Goal: Task Accomplishment & Management: Book appointment/travel/reservation

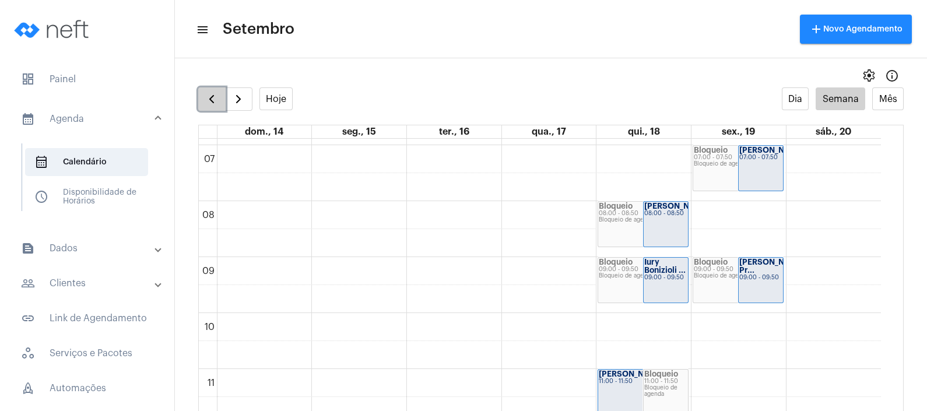
click at [213, 93] on span "button" at bounding box center [212, 99] width 14 height 14
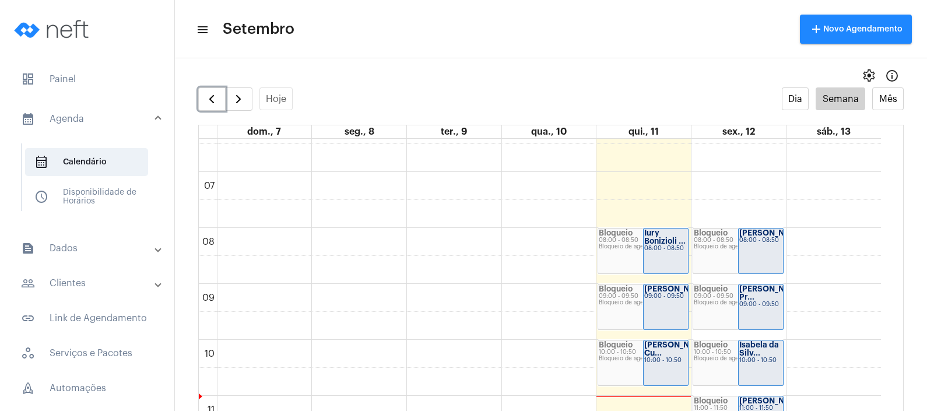
scroll to position [376, 0]
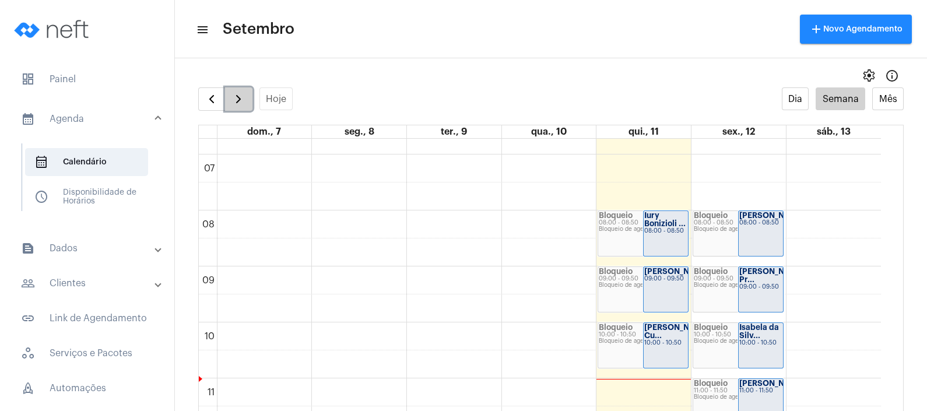
click at [238, 100] on span "button" at bounding box center [238, 99] width 14 height 14
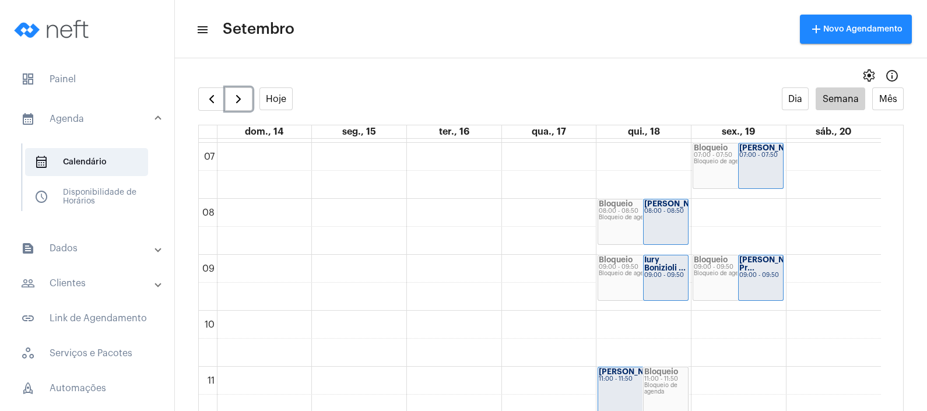
scroll to position [377, 0]
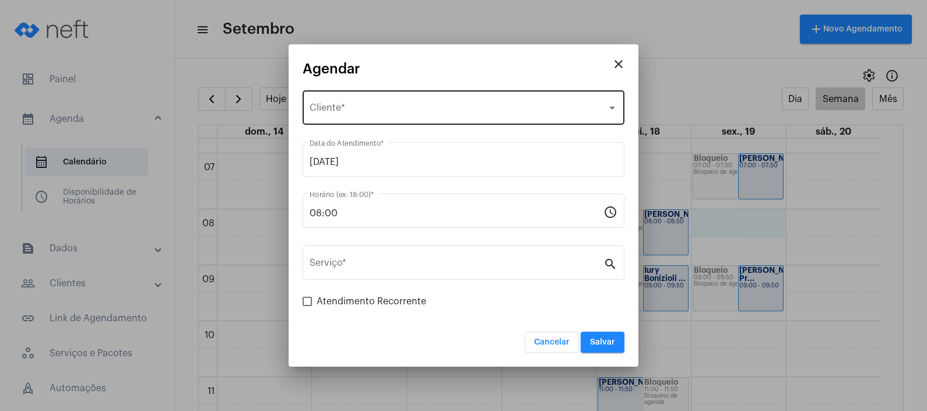
click at [423, 103] on div "Selecione o Cliente Cliente *" at bounding box center [464, 106] width 308 height 37
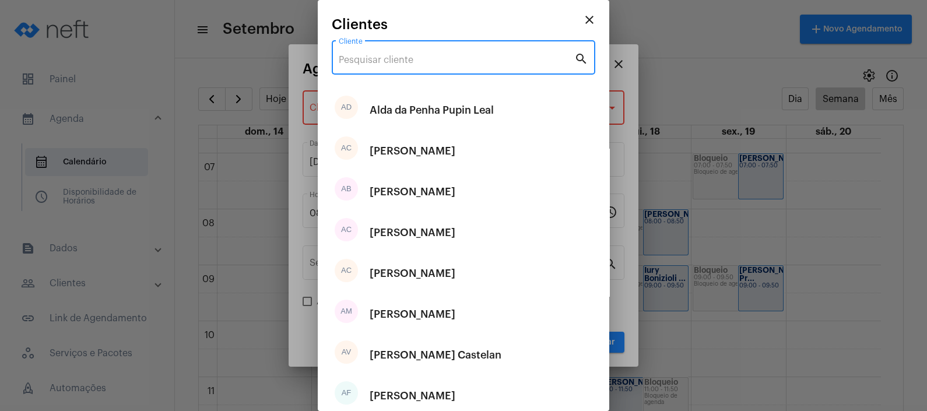
click at [437, 61] on input "Cliente" at bounding box center [457, 60] width 236 height 10
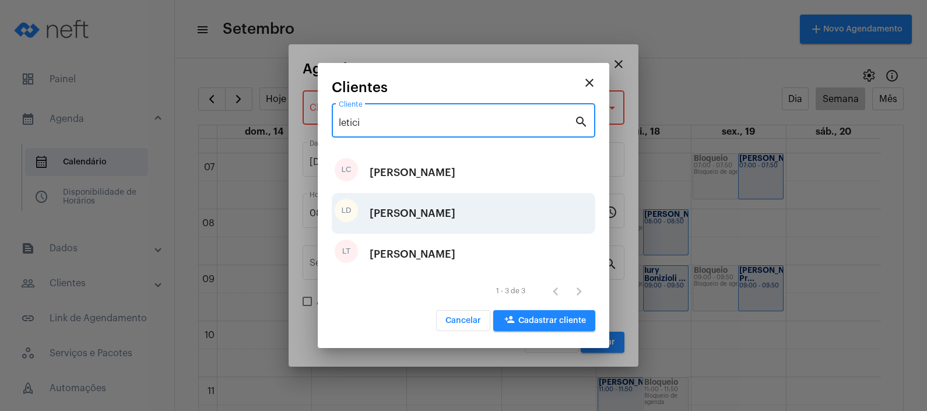
type input "letici"
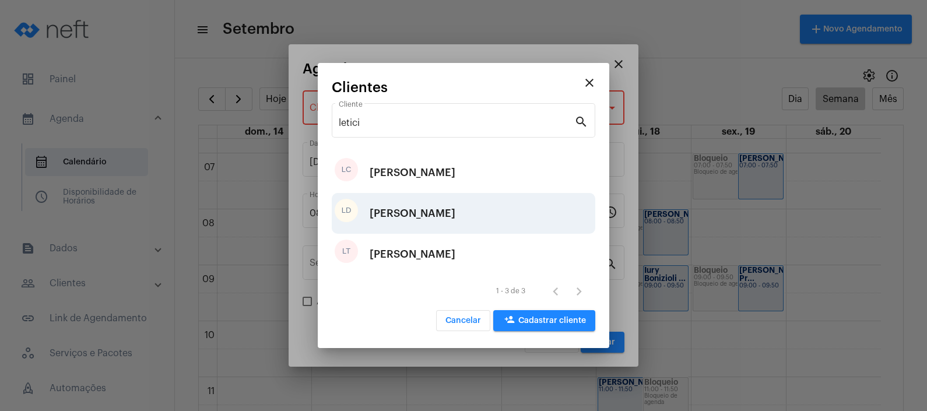
click at [393, 216] on div "[PERSON_NAME]" at bounding box center [413, 213] width 86 height 35
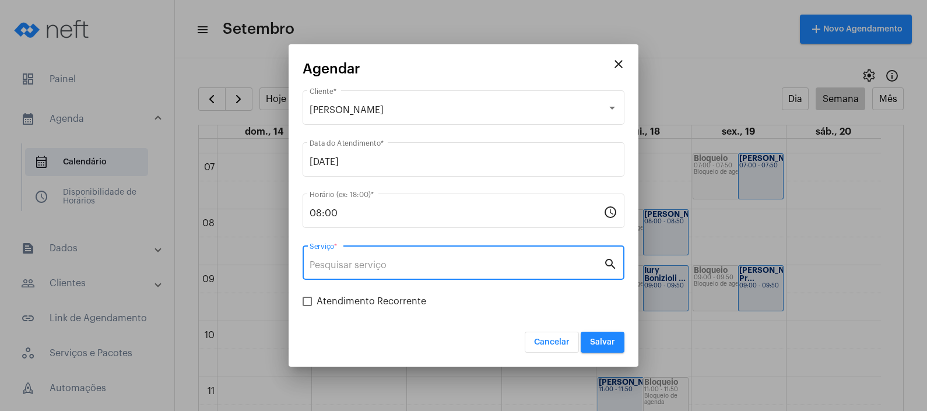
click at [402, 268] on input "Serviço *" at bounding box center [457, 265] width 294 height 10
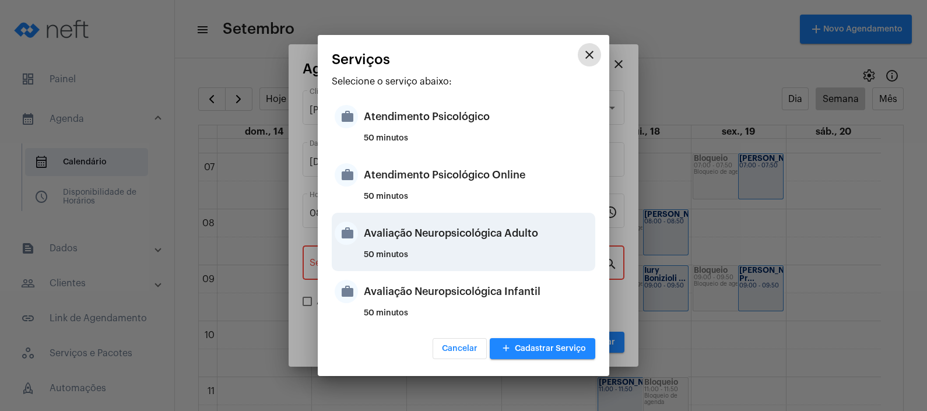
click at [416, 245] on div "Avaliação Neuropsicológica Adulto" at bounding box center [478, 233] width 229 height 35
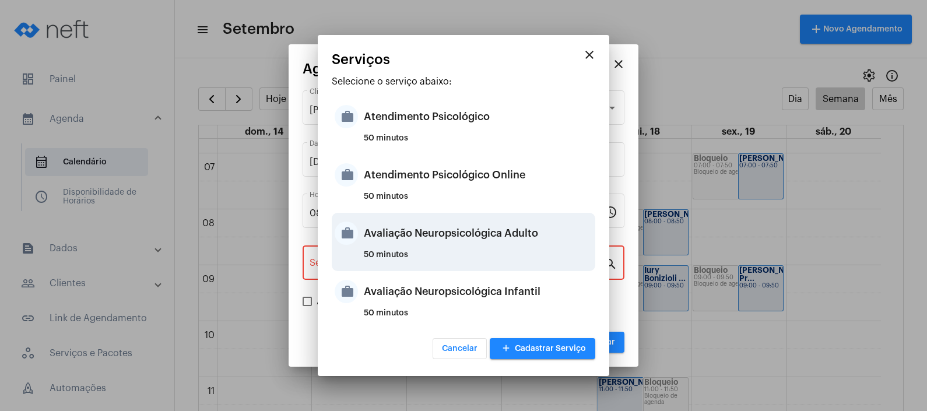
type input "Avaliação Neuropsicológica Adulto"
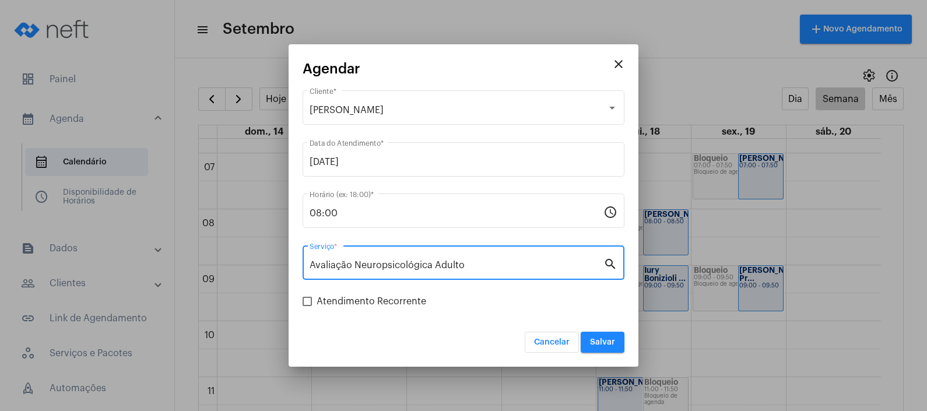
click at [395, 321] on div "Cancelar Salvar" at bounding box center [464, 335] width 322 height 36
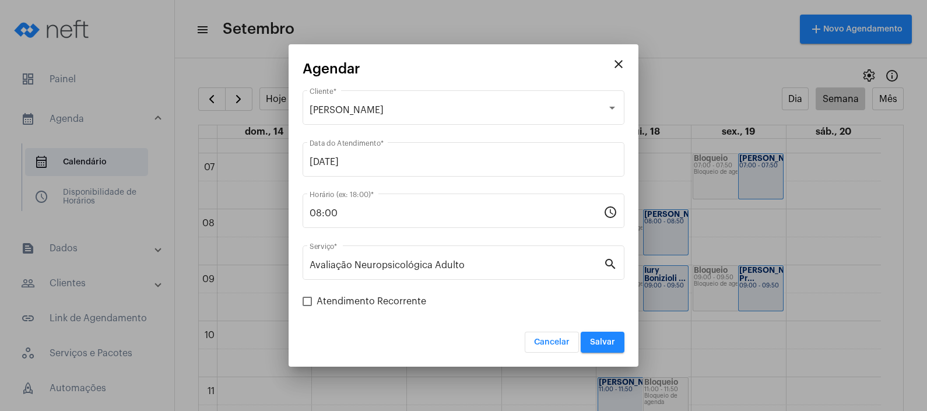
click at [382, 315] on form "[PERSON_NAME] Cliente * [DATE] Data do Atendimento * 08:00 Horário (ex: 18:00) …" at bounding box center [464, 220] width 322 height 265
click at [603, 336] on button "Salvar" at bounding box center [603, 342] width 44 height 21
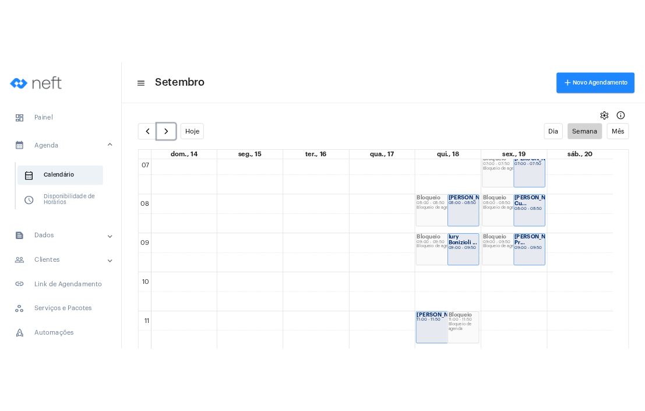
scroll to position [395, 0]
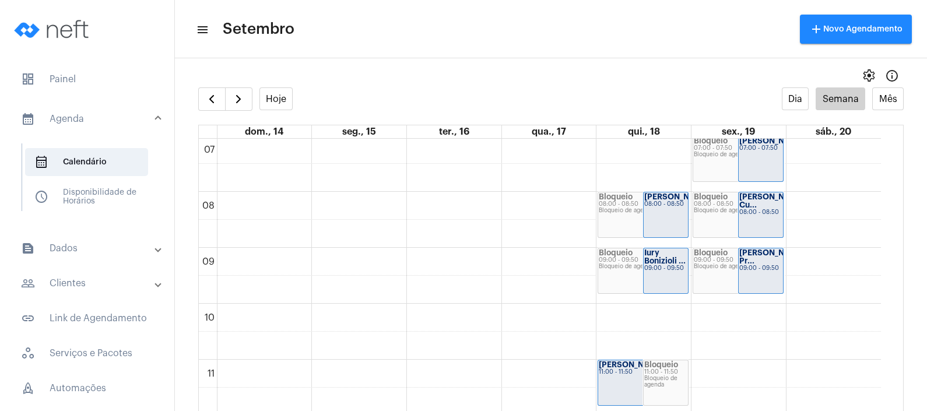
click at [285, 58] on mat-toolbar "menu Setembro add Novo Agendamento" at bounding box center [551, 29] width 752 height 58
drag, startPoint x: 289, startPoint y: 32, endPoint x: 223, endPoint y: 27, distance: 66.1
click at [223, 27] on span "Setembro" at bounding box center [259, 29] width 72 height 19
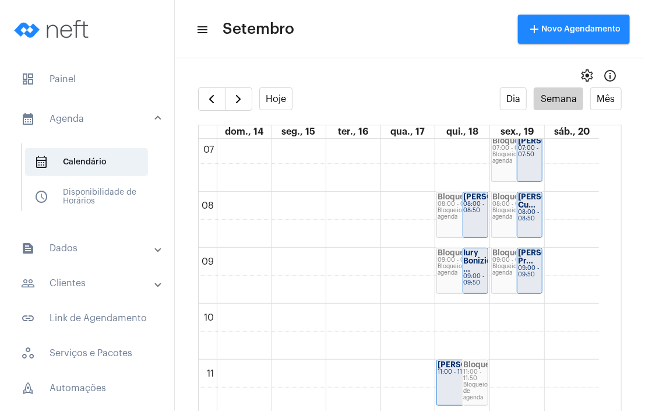
click at [444, 36] on mat-toolbar-row "menu Setembro add Novo Agendamento" at bounding box center [410, 28] width 470 height 37
click at [383, 47] on mat-toolbar-row "menu Setembro add Novo Agendamento" at bounding box center [410, 28] width 470 height 37
